Goal: Task Accomplishment & Management: Use online tool/utility

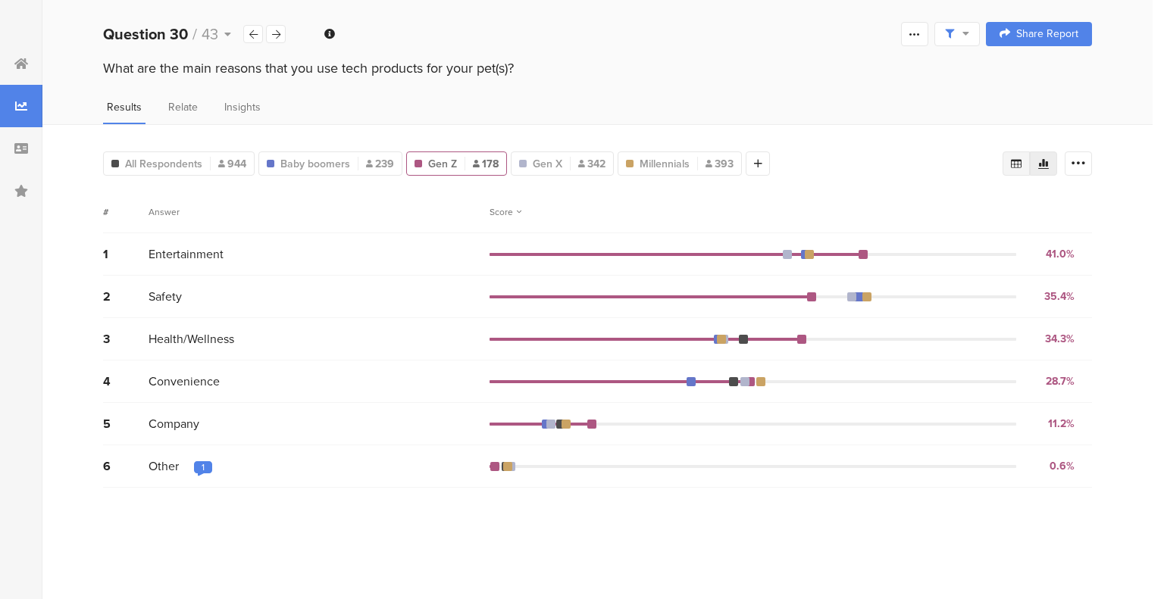
click at [1015, 164] on icon at bounding box center [1016, 163] width 11 height 9
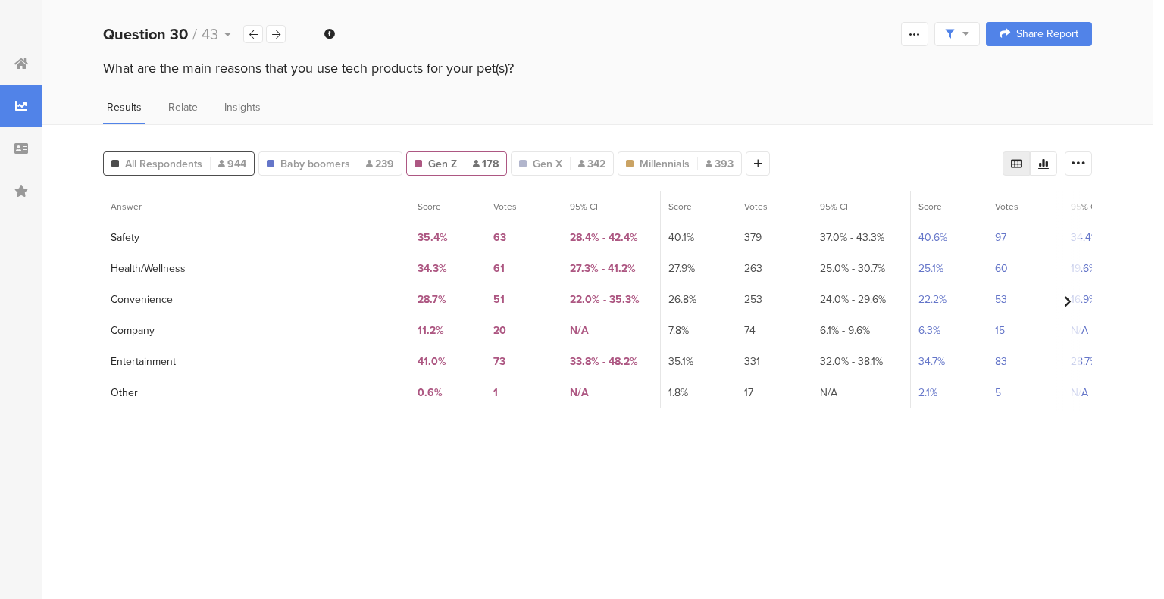
click at [153, 164] on span "All Respondents" at bounding box center [163, 164] width 77 height 16
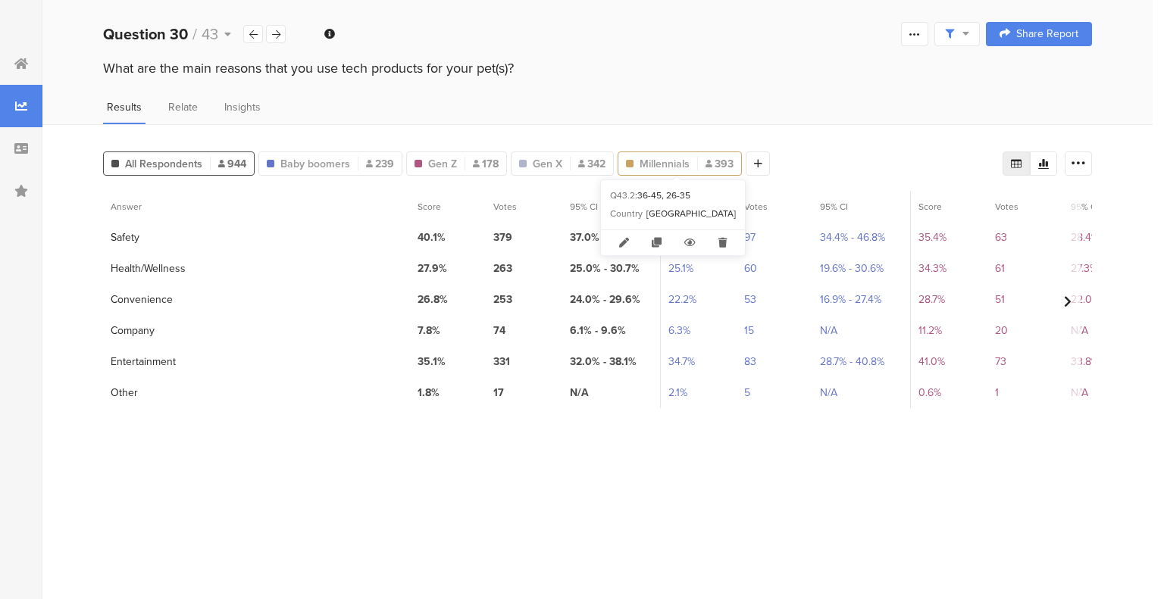
click at [674, 163] on span "Millennials" at bounding box center [665, 164] width 50 height 16
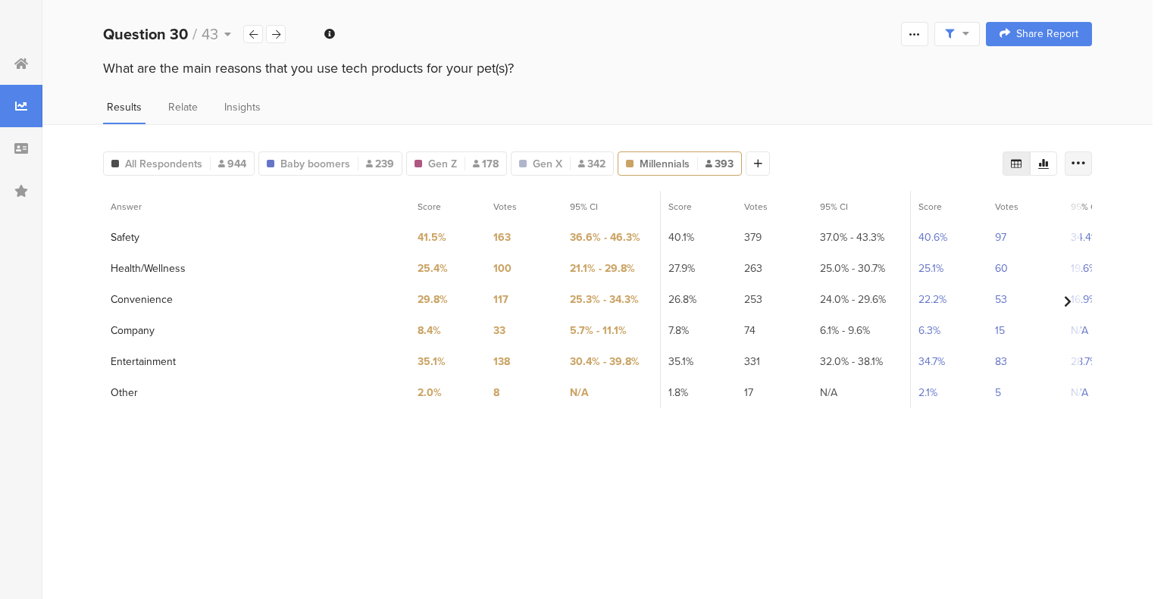
click at [1067, 170] on div at bounding box center [1078, 164] width 27 height 24
click at [1079, 208] on div "Export as Excel" at bounding box center [987, 207] width 189 height 27
drag, startPoint x: 1079, startPoint y: 208, endPoint x: 1061, endPoint y: 205, distance: 18.4
click at [1061, 205] on div "Export as Excel" at bounding box center [987, 207] width 189 height 27
click at [1061, 205] on div "Export as Excel" at bounding box center [987, 207] width 183 height 15
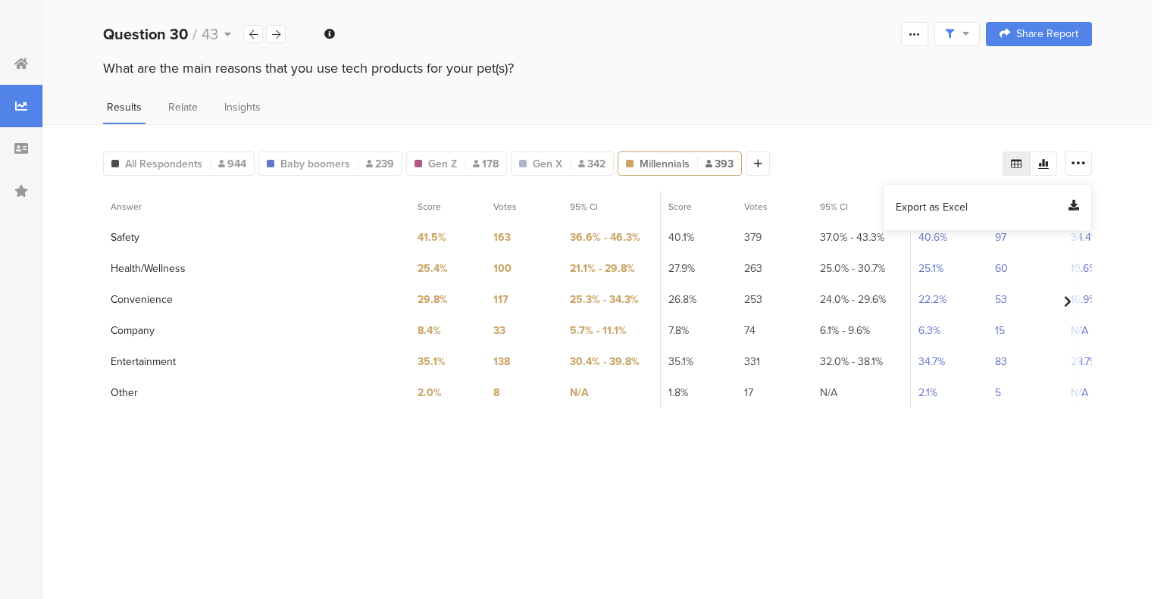
click at [1071, 208] on icon at bounding box center [1073, 207] width 11 height 15
click at [1045, 161] on icon at bounding box center [1043, 164] width 12 height 12
